Goal: Task Accomplishment & Management: Manage account settings

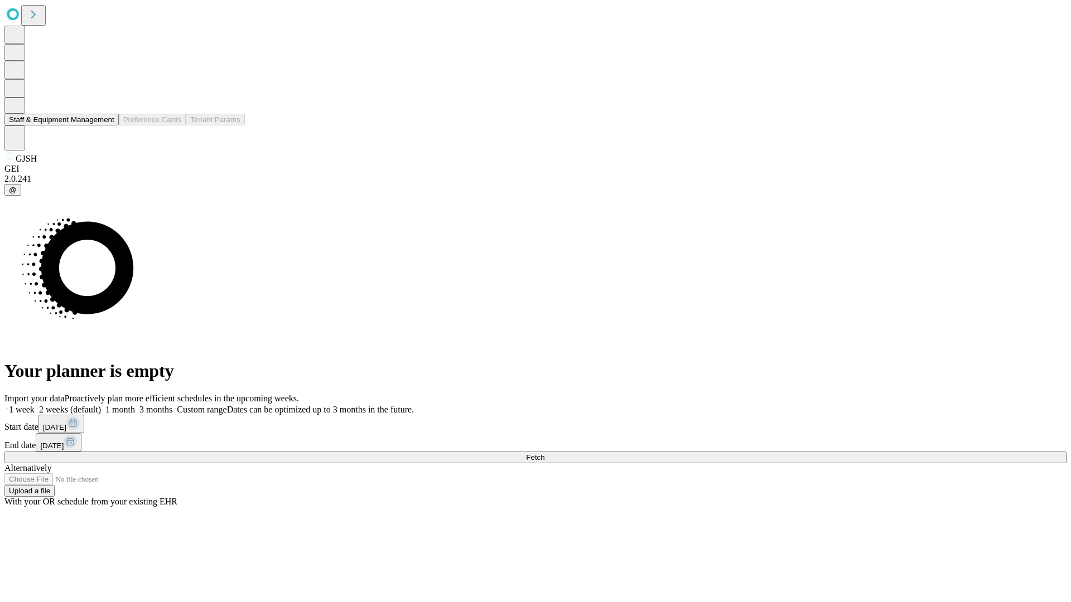
click at [106, 125] on button "Staff & Equipment Management" at bounding box center [61, 120] width 114 height 12
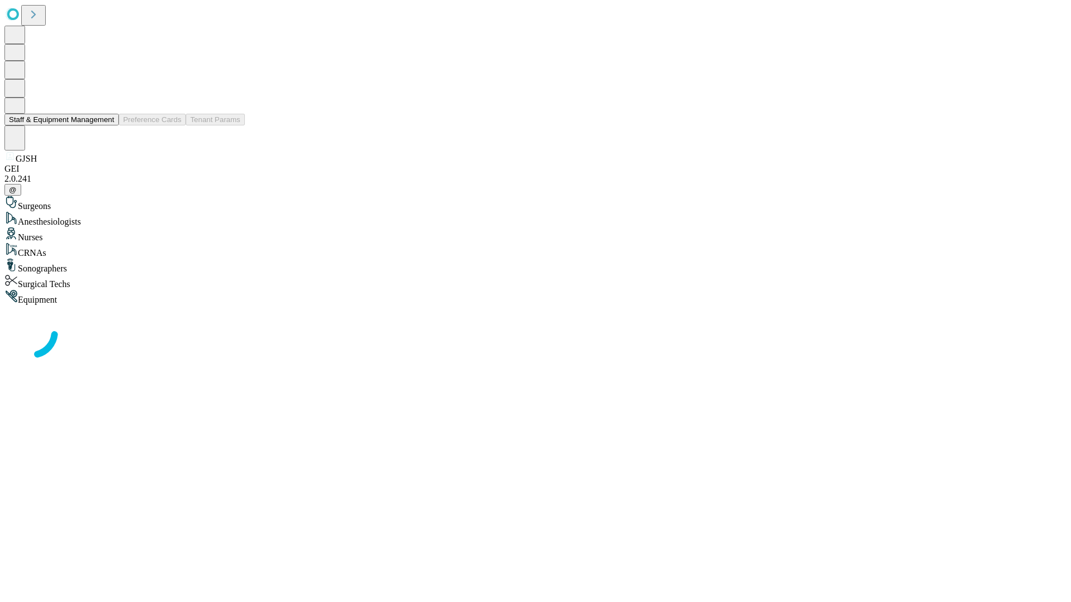
click at [106, 125] on button "Staff & Equipment Management" at bounding box center [61, 120] width 114 height 12
